Goal: Information Seeking & Learning: Learn about a topic

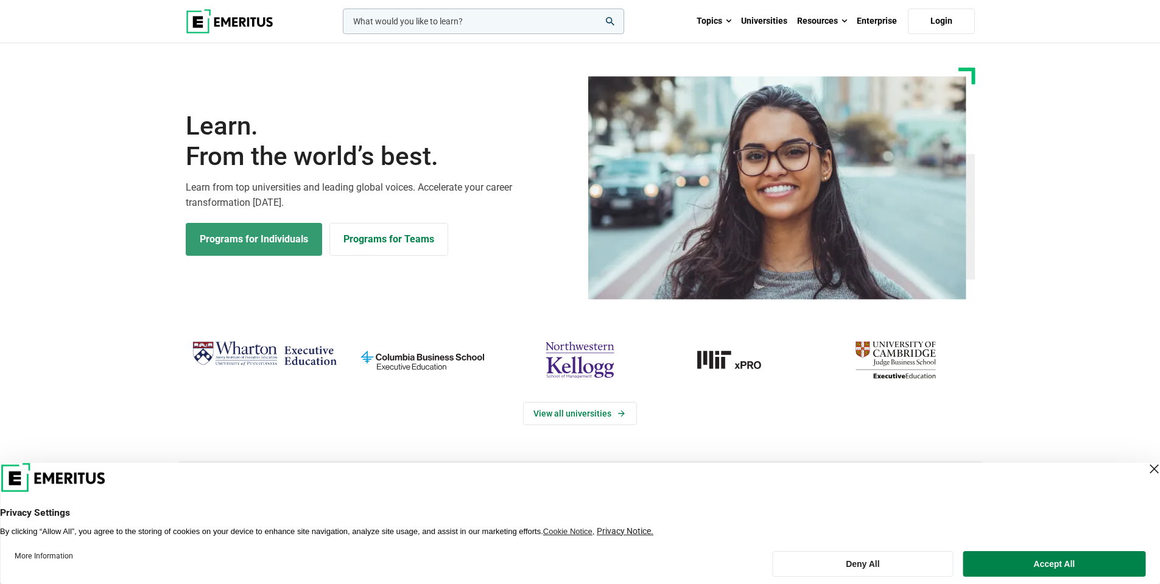
click at [257, 250] on link "Programs for Individuals" at bounding box center [254, 239] width 136 height 33
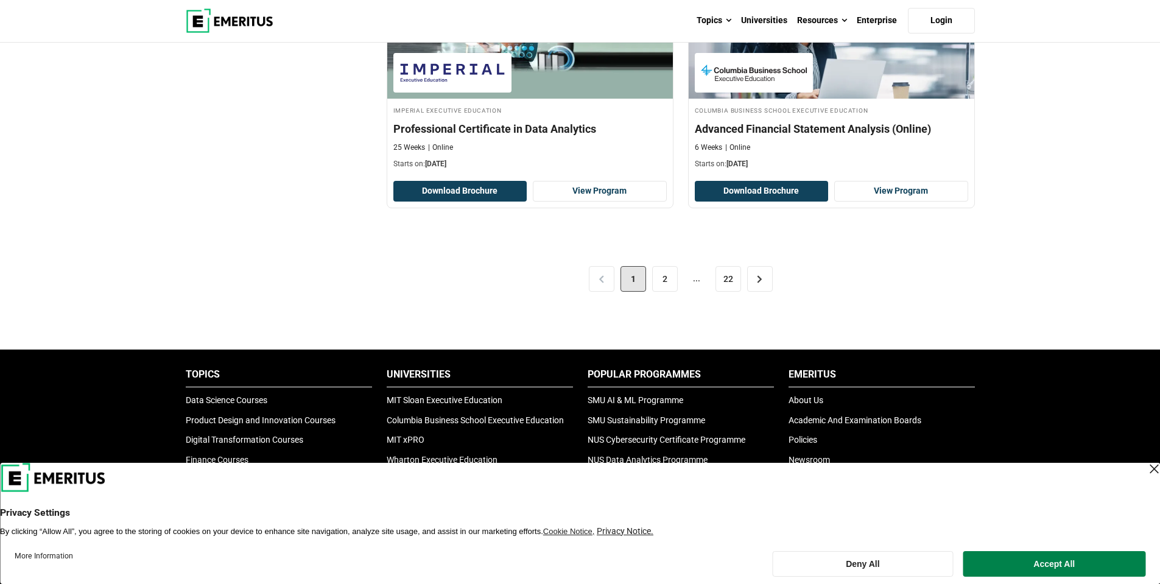
scroll to position [2558, 0]
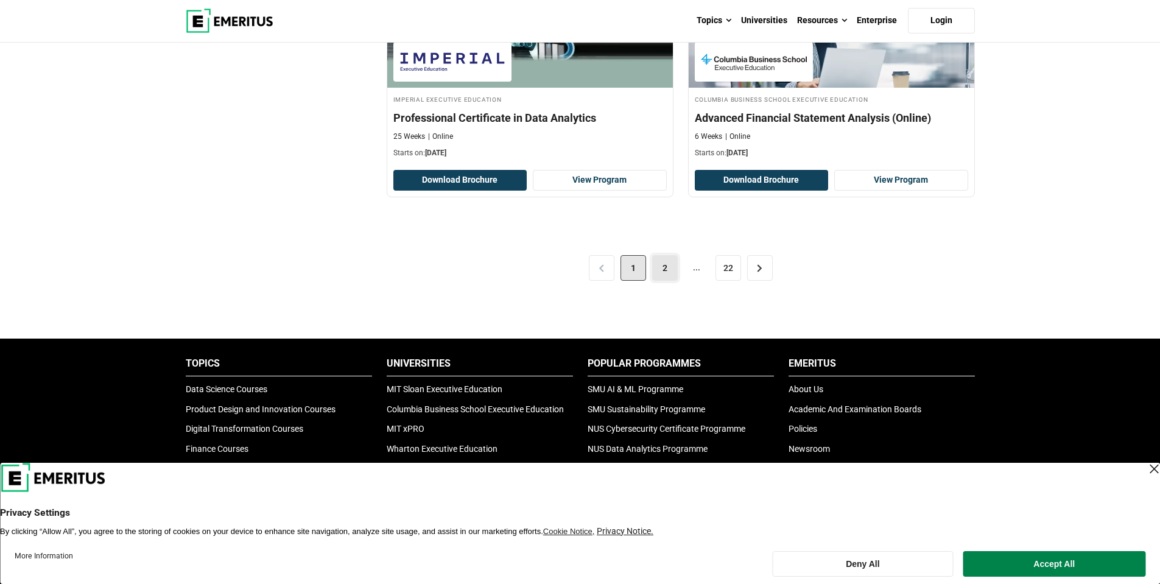
click at [666, 275] on link "2" at bounding box center [665, 268] width 26 height 26
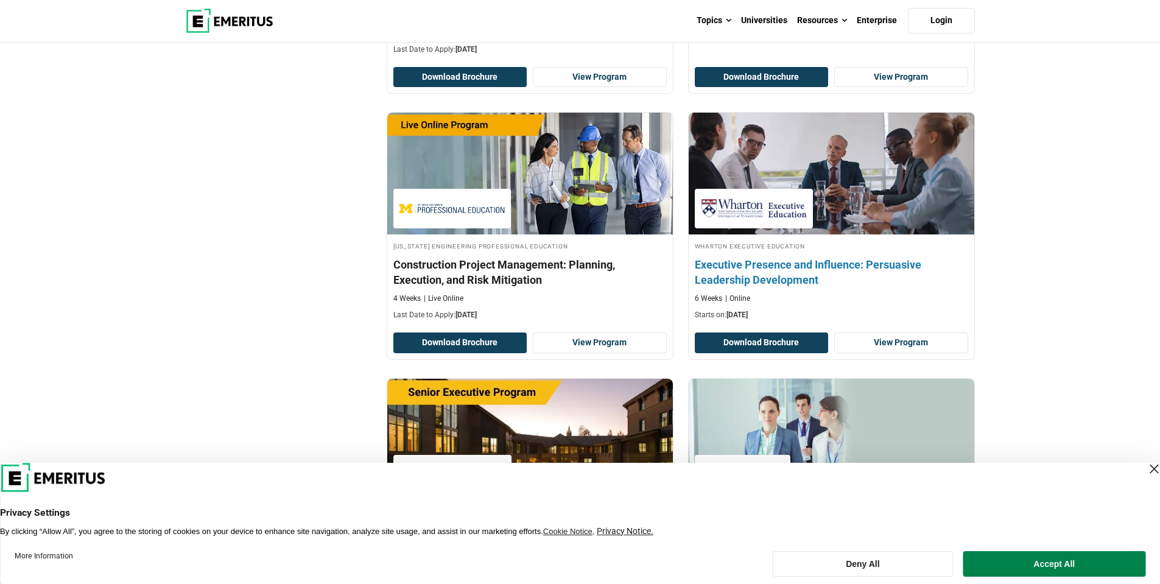
scroll to position [1401, 0]
click at [795, 269] on h4 "Executive Presence and Influence: Persuasive Leadership Development" at bounding box center [831, 271] width 273 height 30
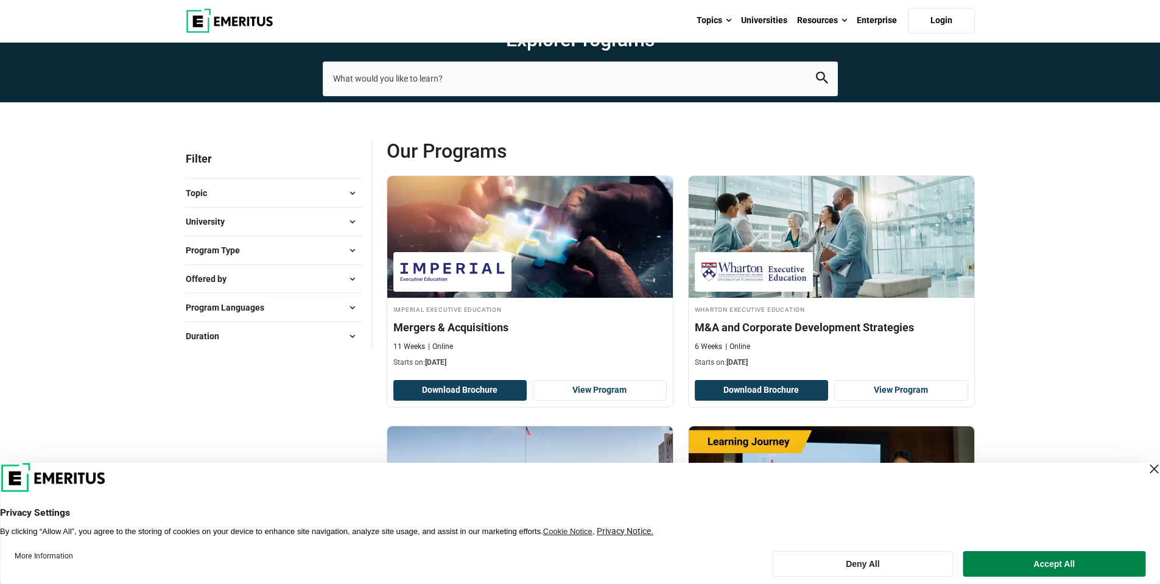
scroll to position [0, 0]
